Goal: Task Accomplishment & Management: Manage account settings

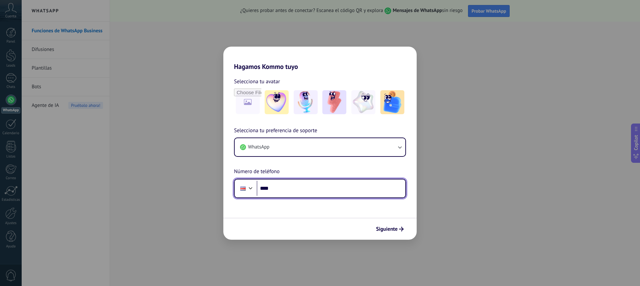
click at [312, 187] on input "****" at bounding box center [331, 188] width 149 height 15
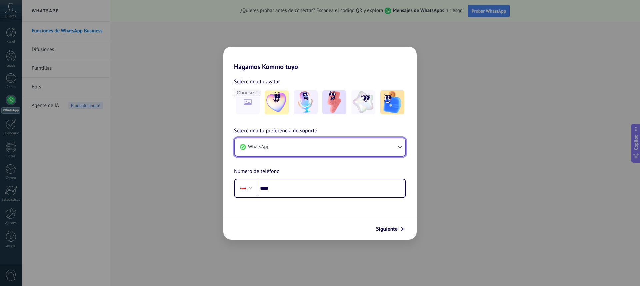
click at [398, 147] on icon "button" at bounding box center [399, 147] width 7 height 7
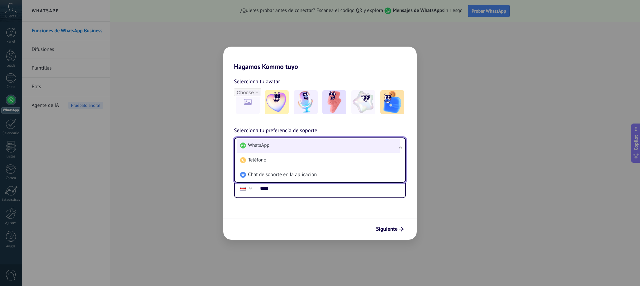
click at [345, 146] on li "WhatsApp" at bounding box center [318, 145] width 163 height 15
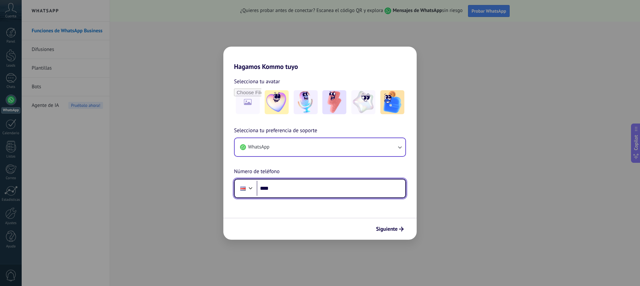
click at [311, 191] on input "****" at bounding box center [331, 188] width 149 height 15
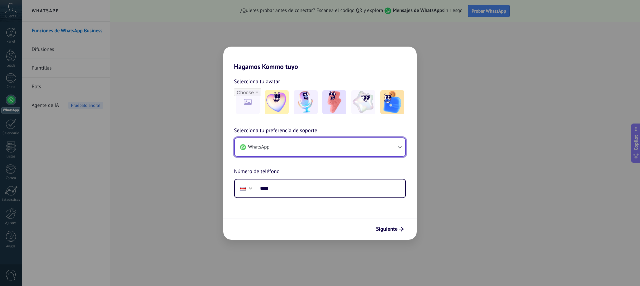
click at [313, 147] on button "WhatsApp" at bounding box center [320, 147] width 171 height 18
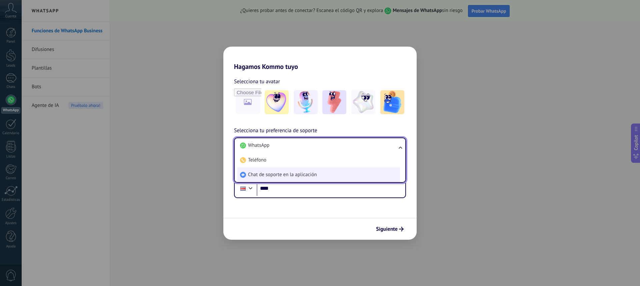
click at [315, 172] on span "Chat de soporte en la aplicación" at bounding box center [282, 175] width 69 height 7
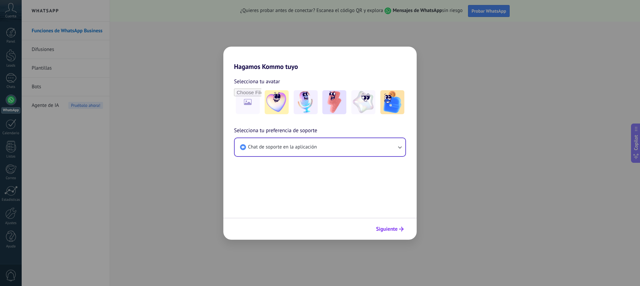
click at [388, 227] on span "Siguiente" at bounding box center [387, 229] width 22 height 5
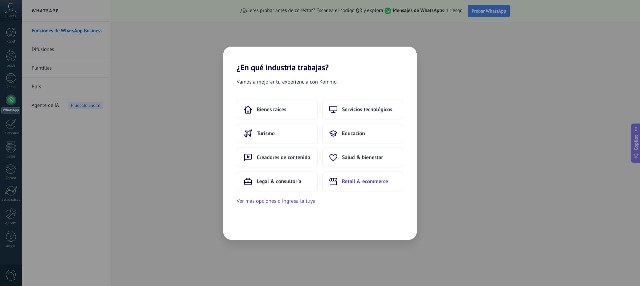
click at [368, 175] on button "Retail & ecommerce" at bounding box center [362, 182] width 81 height 20
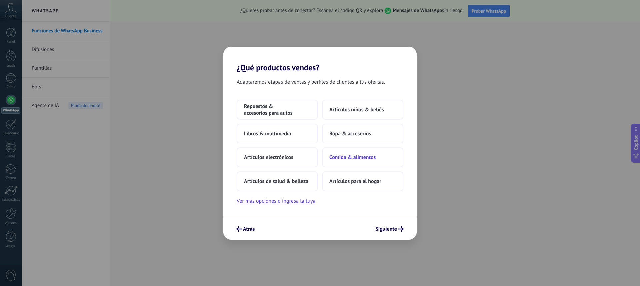
click at [373, 158] on span "Comida & alimentos" at bounding box center [352, 157] width 46 height 7
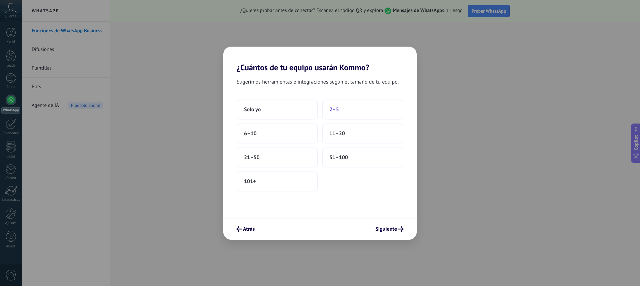
click at [340, 110] on button "2–5" at bounding box center [362, 110] width 81 height 20
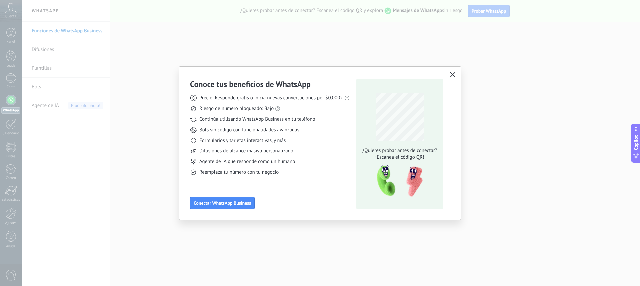
click at [451, 74] on icon "button" at bounding box center [452, 74] width 5 height 5
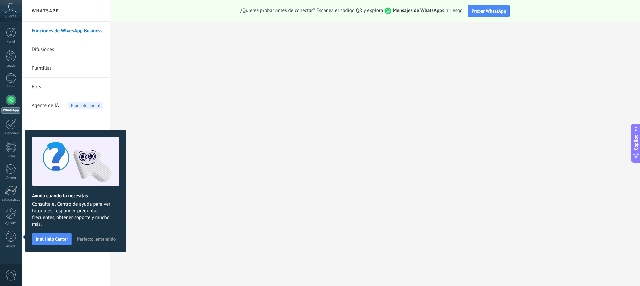
click at [95, 238] on span "Perfecto, entendido" at bounding box center [96, 239] width 39 height 5
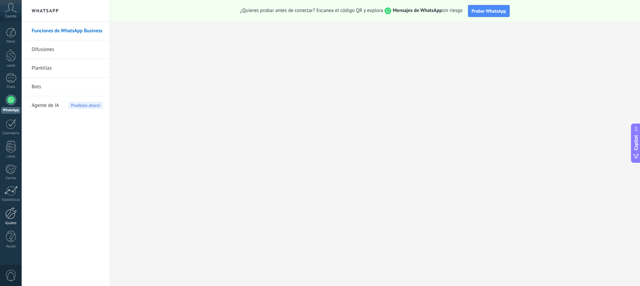
click at [7, 215] on div at bounding box center [10, 214] width 11 height 12
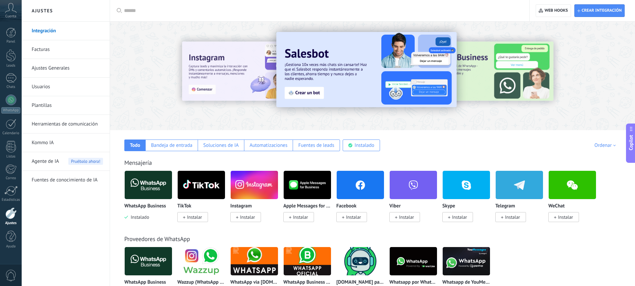
click at [39, 84] on link "Usuarios" at bounding box center [67, 87] width 71 height 19
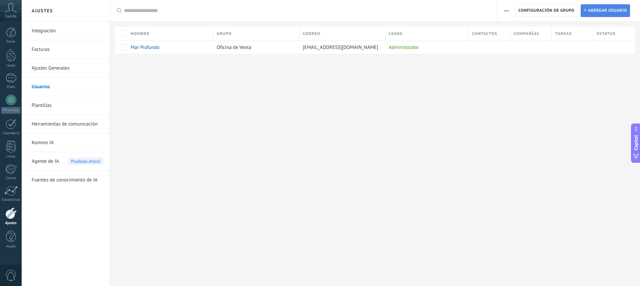
click at [607, 10] on span "Agregar usuario" at bounding box center [607, 11] width 39 height 12
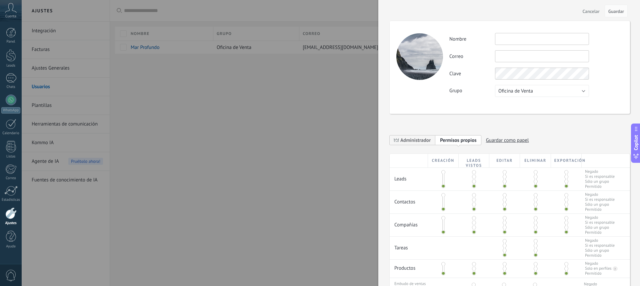
click at [508, 42] on input "text" at bounding box center [542, 39] width 94 height 12
type input "*"
type input "**********"
click at [509, 55] on input "text" at bounding box center [542, 56] width 94 height 12
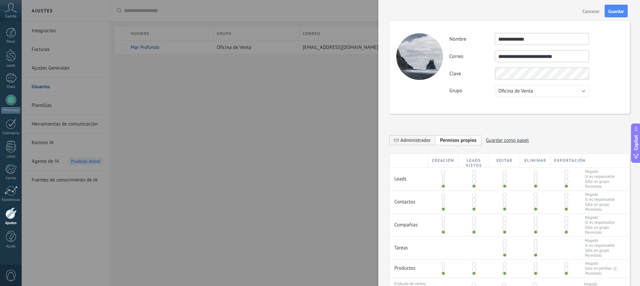
type input "**********"
click at [534, 93] on div "**********" at bounding box center [536, 65] width 174 height 64
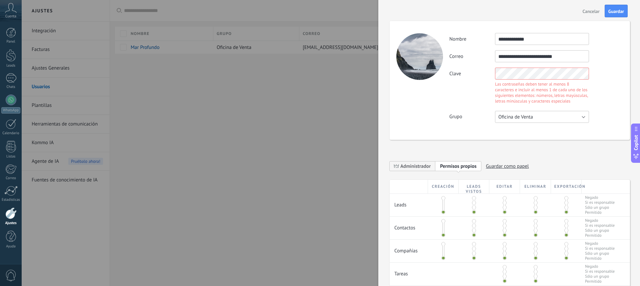
click at [556, 117] on button "Oficina de Venta" at bounding box center [542, 117] width 94 height 12
click at [473, 73] on div "Clave Las contraseñas deben tener al menos 8 caracteres e incluir al menos 1 de…" at bounding box center [536, 87] width 174 height 38
click at [608, 111] on div "Grupo Oficina de Venta Usuarios libres Oficina de Venta" at bounding box center [536, 117] width 174 height 12
click at [586, 89] on div "Las contraseñas deben tener al menos 8 caracteres e incluir al menos 1 de cada …" at bounding box center [542, 92] width 94 height 23
click at [463, 77] on div "Clave Las contraseñas deben tener al menos 8 caracteres e incluir al menos 1 de…" at bounding box center [536, 87] width 174 height 38
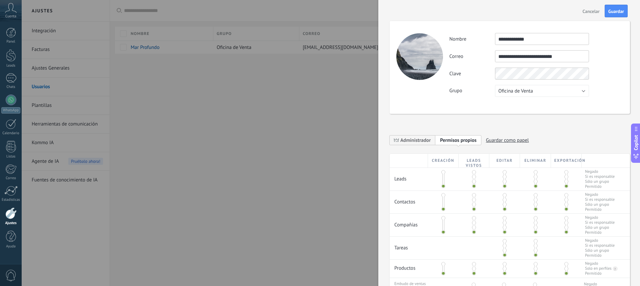
click at [613, 94] on div "**********" at bounding box center [536, 65] width 174 height 64
click at [612, 7] on button "Guardar" at bounding box center [616, 11] width 23 height 13
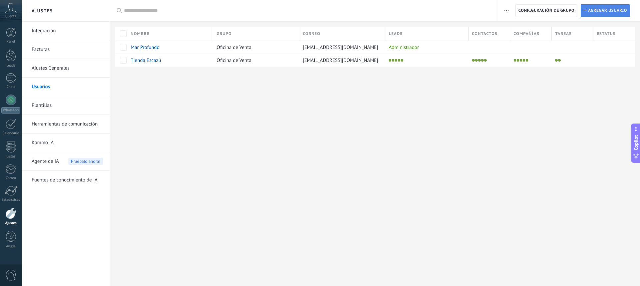
click at [598, 12] on span "Agregar usuario" at bounding box center [607, 11] width 39 height 12
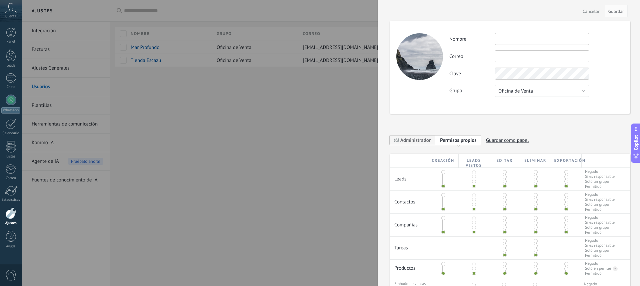
click at [507, 40] on input "text" at bounding box center [542, 39] width 94 height 12
type input "**********"
click at [623, 15] on button "Guardar" at bounding box center [616, 11] width 23 height 13
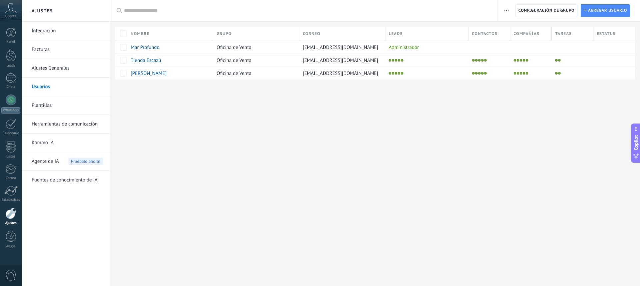
click at [358, 130] on div "Ajustes Integración Facturas Ajustes Generales Usuarios Plantillas Herramientas…" at bounding box center [331, 143] width 618 height 286
drag, startPoint x: 41, startPoint y: 52, endPoint x: 54, endPoint y: 53, distance: 12.7
click at [41, 52] on link "Facturas" at bounding box center [67, 49] width 71 height 19
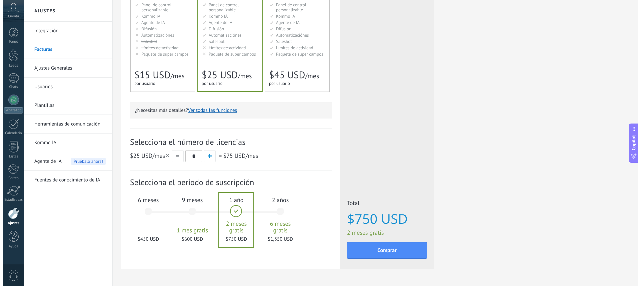
scroll to position [133, 0]
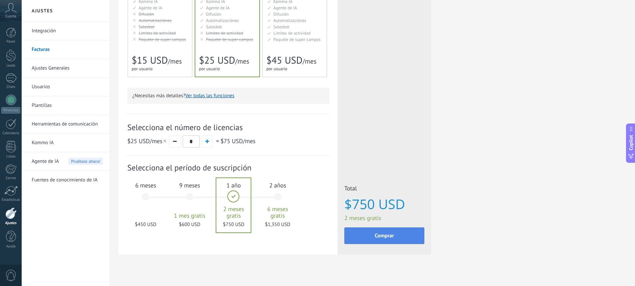
click at [390, 236] on span "Comprar" at bounding box center [384, 236] width 19 height 5
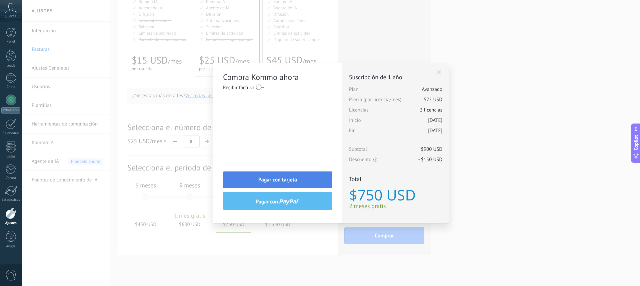
click at [297, 172] on div "Pagar con tarjeta pagar con" at bounding box center [277, 191] width 109 height 38
click at [307, 178] on button "Pagar con tarjeta" at bounding box center [277, 180] width 109 height 17
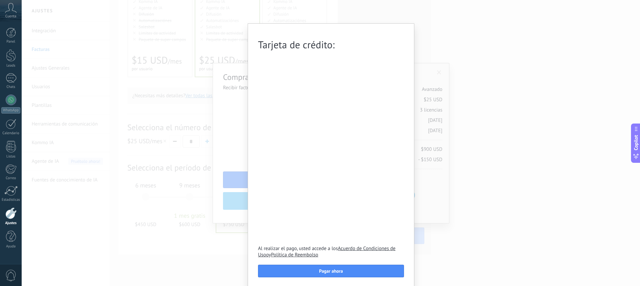
scroll to position [49, 0]
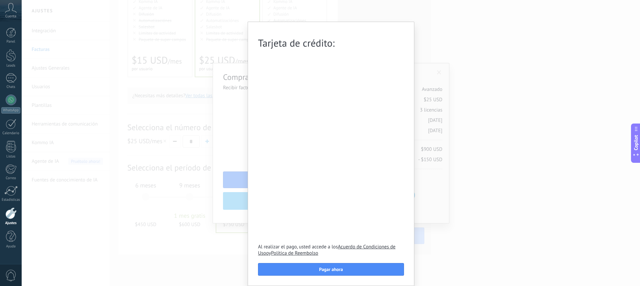
drag, startPoint x: 344, startPoint y: 266, endPoint x: 373, endPoint y: 234, distance: 43.2
click at [344, 266] on button "Pagar ahora" at bounding box center [331, 269] width 146 height 13
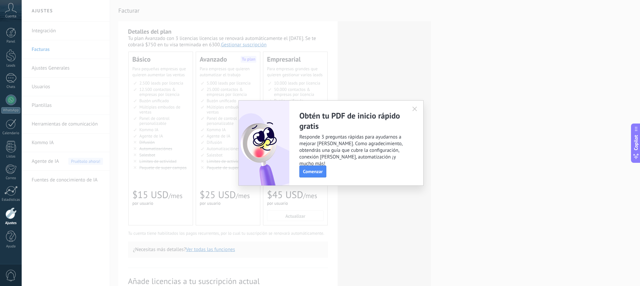
click at [415, 110] on icon "button" at bounding box center [414, 109] width 5 height 5
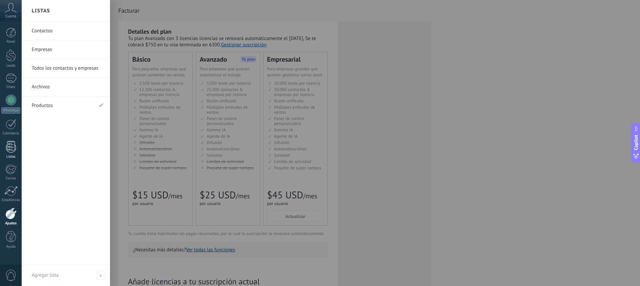
click at [11, 148] on div at bounding box center [11, 147] width 10 height 12
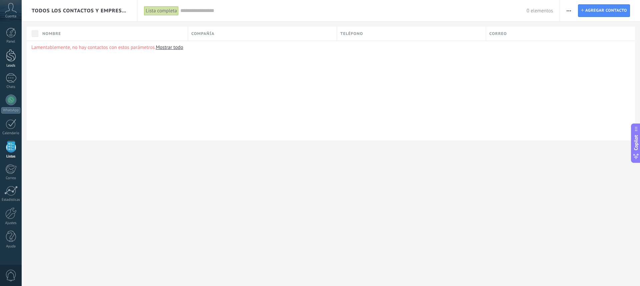
click at [16, 52] on link "Leads" at bounding box center [11, 58] width 22 height 19
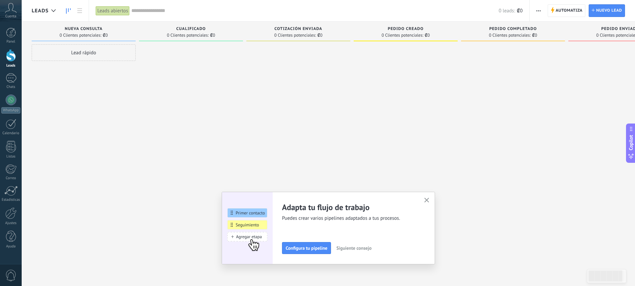
click at [429, 200] on use "button" at bounding box center [426, 200] width 5 height 5
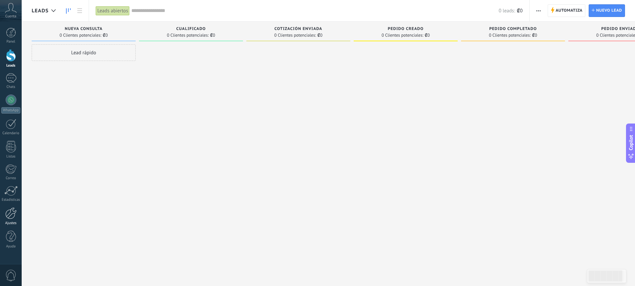
click at [14, 218] on div at bounding box center [10, 214] width 11 height 12
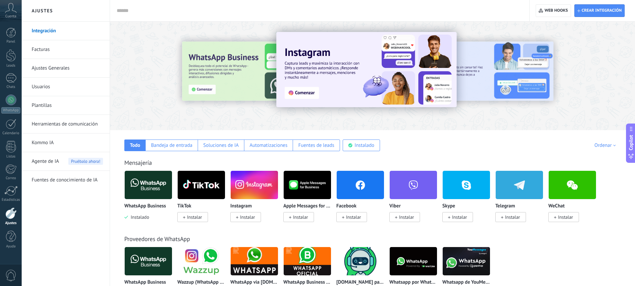
click at [61, 32] on link "Integración" at bounding box center [67, 31] width 71 height 19
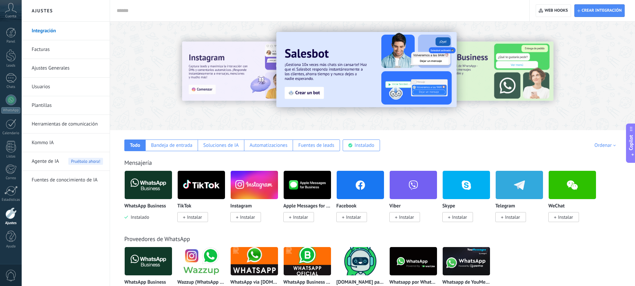
click at [346, 217] on span "Instalar" at bounding box center [353, 217] width 15 height 6
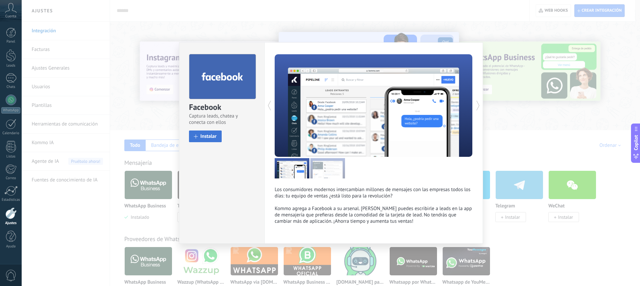
click at [200, 135] on button "Instalar" at bounding box center [205, 137] width 33 height 12
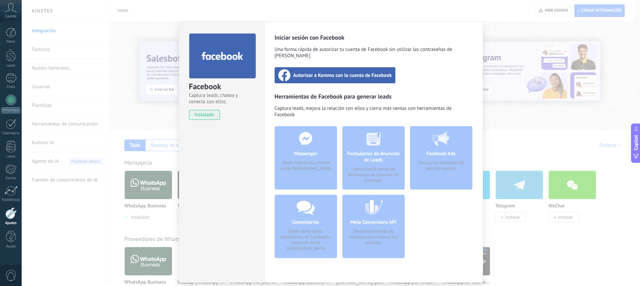
click at [340, 72] on span "Autorizar a Kommo con la cuenta de Facebook" at bounding box center [342, 75] width 99 height 7
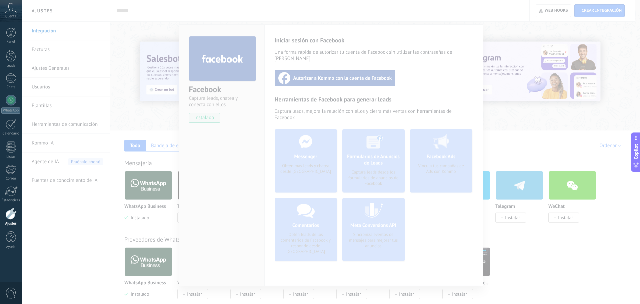
click at [378, 235] on div at bounding box center [331, 152] width 618 height 304
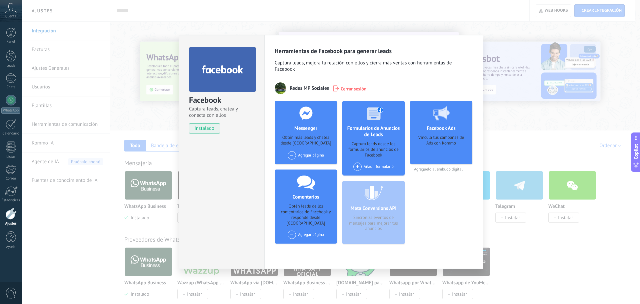
click at [520, 231] on div "Facebook Captura leads, chatea y conecta con ellos instalado Desinstalar Herram…" at bounding box center [331, 152] width 618 height 304
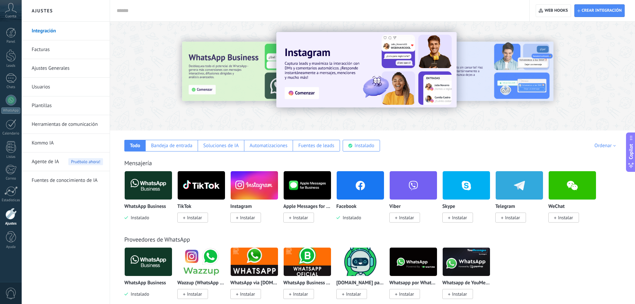
click at [242, 214] on span "Instalar" at bounding box center [245, 217] width 31 height 10
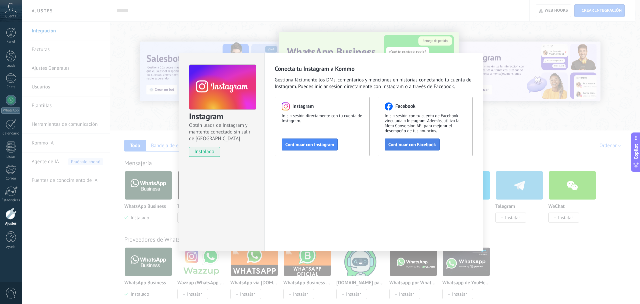
click at [409, 141] on button "Continuar con Facebook" at bounding box center [412, 144] width 55 height 12
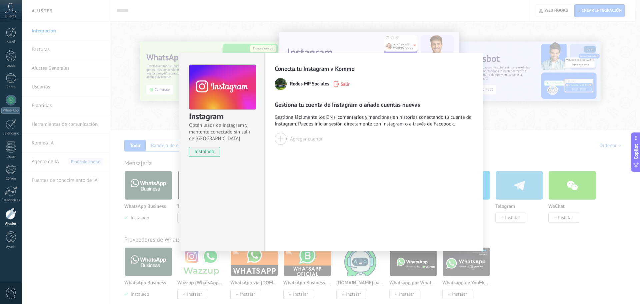
drag, startPoint x: 543, startPoint y: 239, endPoint x: 539, endPoint y: 241, distance: 3.7
click at [541, 239] on div "Instagram Obtén leads de Instagram y mantente conectado sin salir de Kommo inst…" at bounding box center [331, 152] width 618 height 304
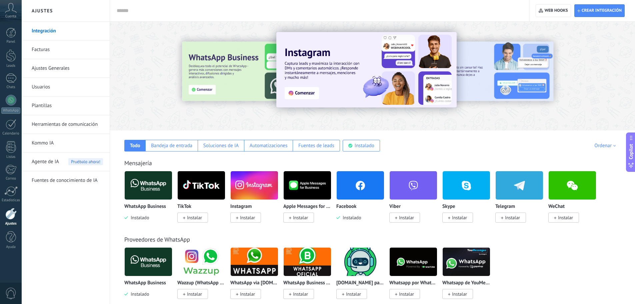
click at [246, 220] on span "Instalar" at bounding box center [247, 217] width 15 height 6
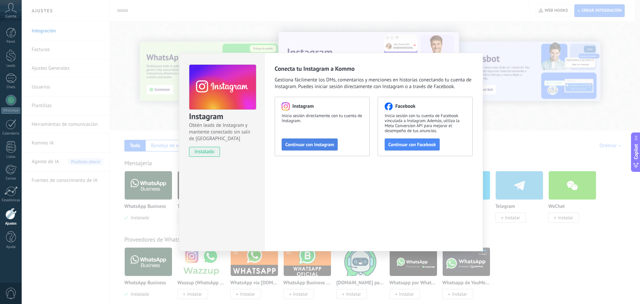
click at [320, 144] on span "Continuar con Instagram" at bounding box center [309, 144] width 49 height 5
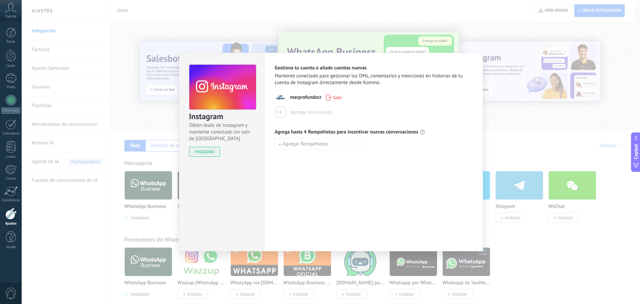
click at [509, 127] on div "Instagram Obtén leads de Instagram y mantente conectado sin salir de Kommo inst…" at bounding box center [331, 152] width 618 height 304
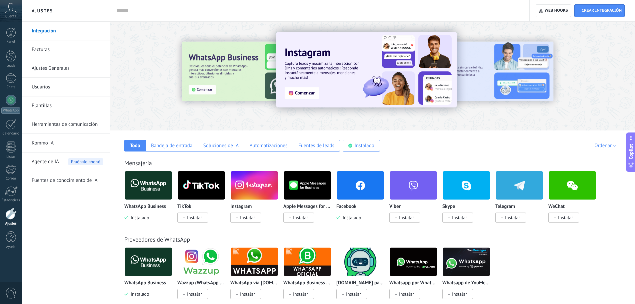
click at [151, 197] on img at bounding box center [148, 185] width 47 height 32
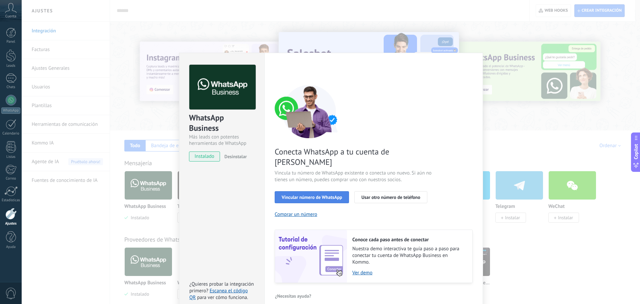
click at [317, 195] on span "Vincular número de WhatsApp" at bounding box center [312, 197] width 60 height 5
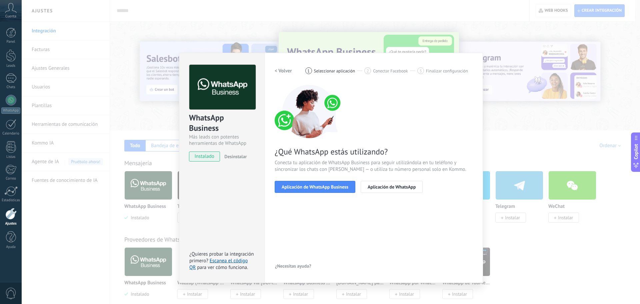
click at [281, 65] on button "< Volver" at bounding box center [283, 71] width 17 height 12
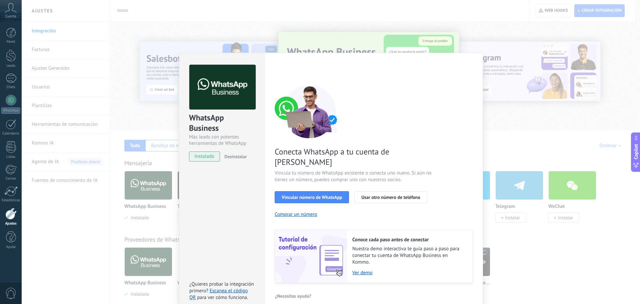
click at [517, 116] on div "WhatsApp Business Más leads con potentes herramientas de WhatsApp instalado Des…" at bounding box center [331, 152] width 618 height 304
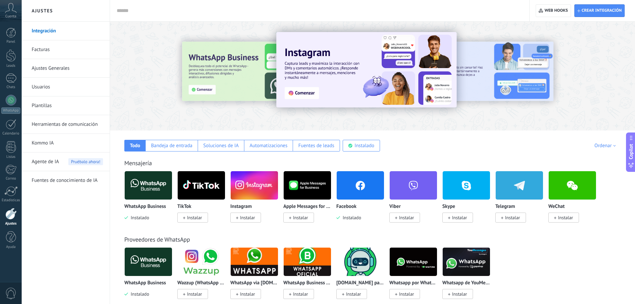
click at [427, 122] on div at bounding box center [372, 74] width 525 height 96
